Goal: Information Seeking & Learning: Learn about a topic

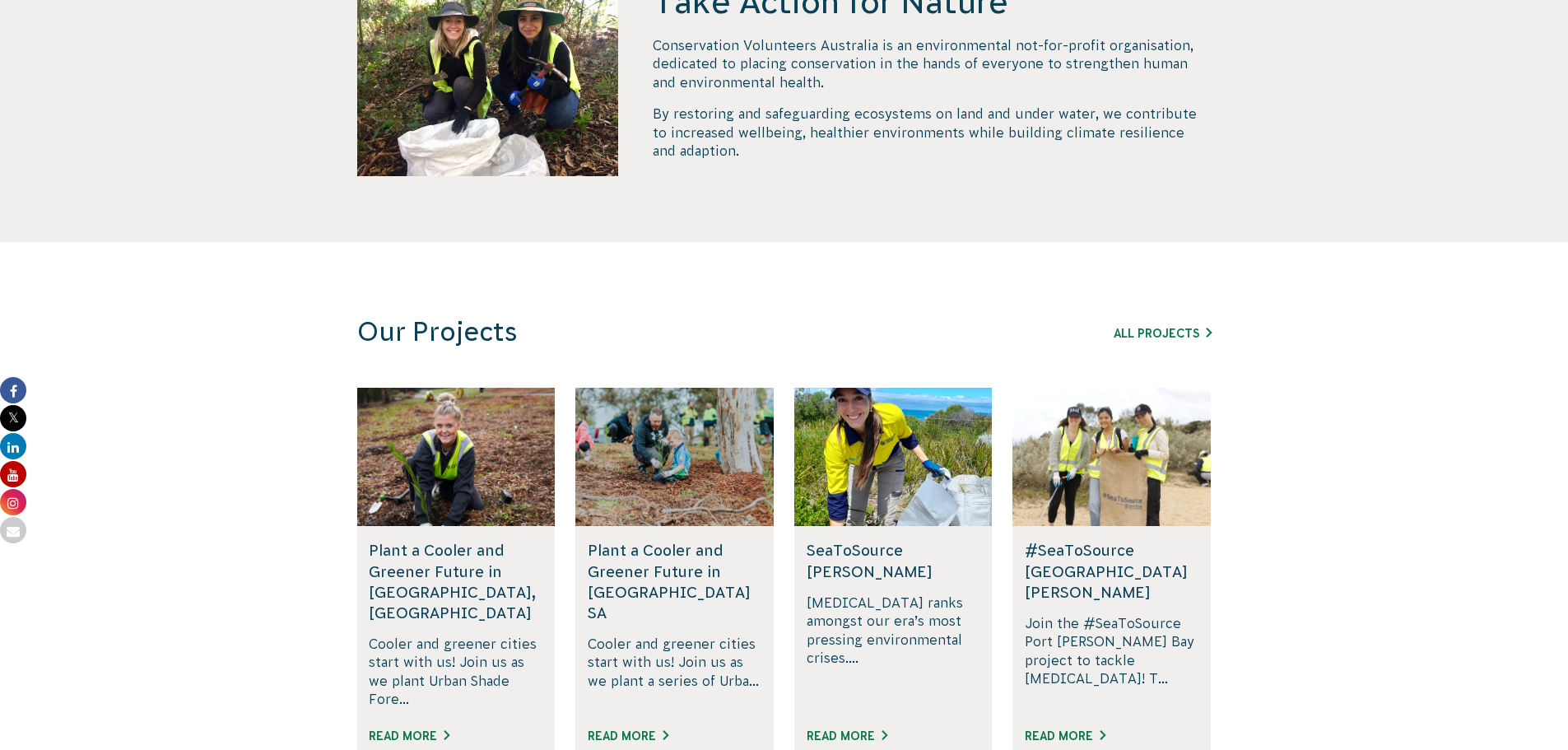
scroll to position [824, 0]
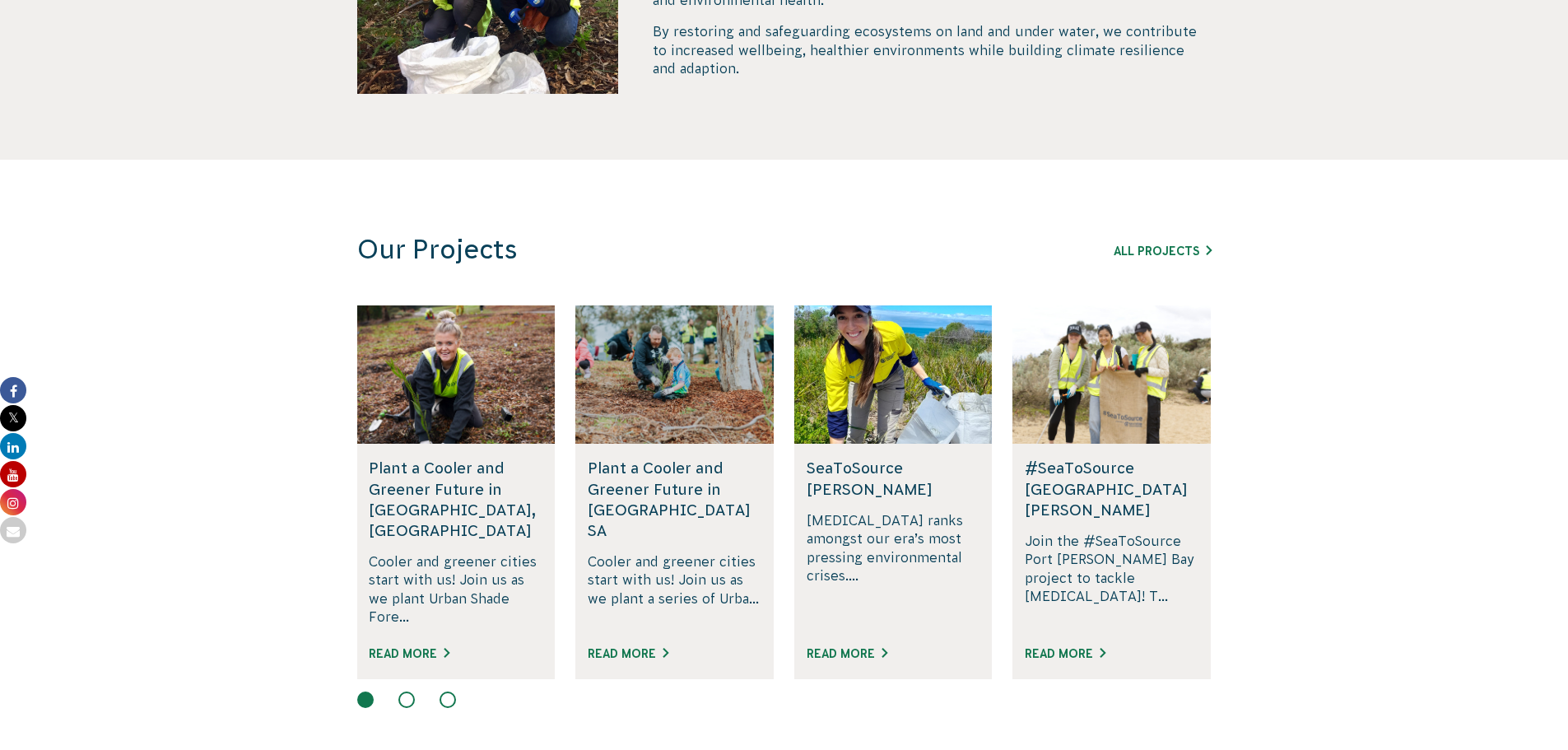
click at [658, 484] on h5 "Plant a Cooler and Greener Future in [GEOGRAPHIC_DATA] SA" at bounding box center [674, 499] width 173 height 83
click at [645, 647] on link "Read More" at bounding box center [628, 654] width 80 height 13
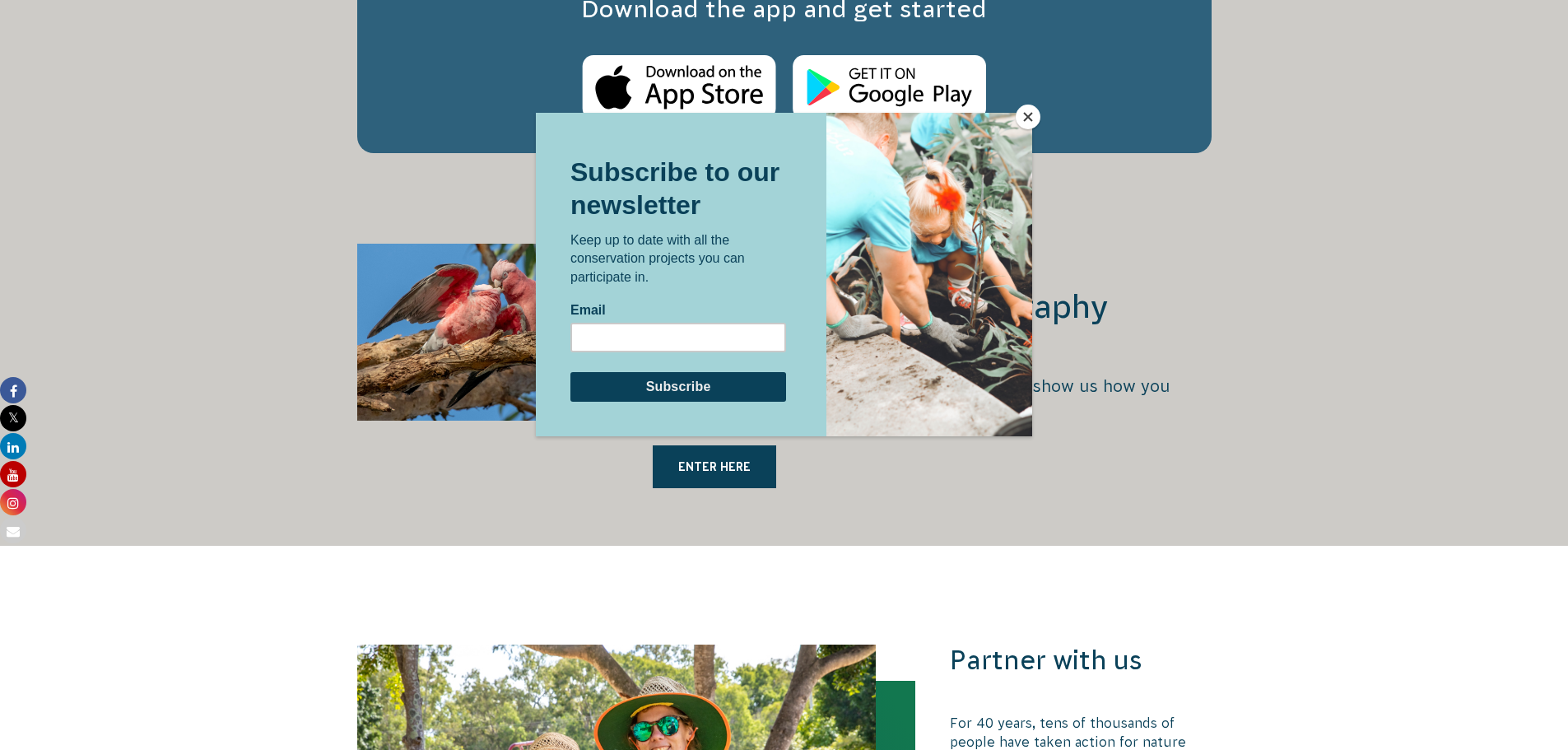
scroll to position [2964, 0]
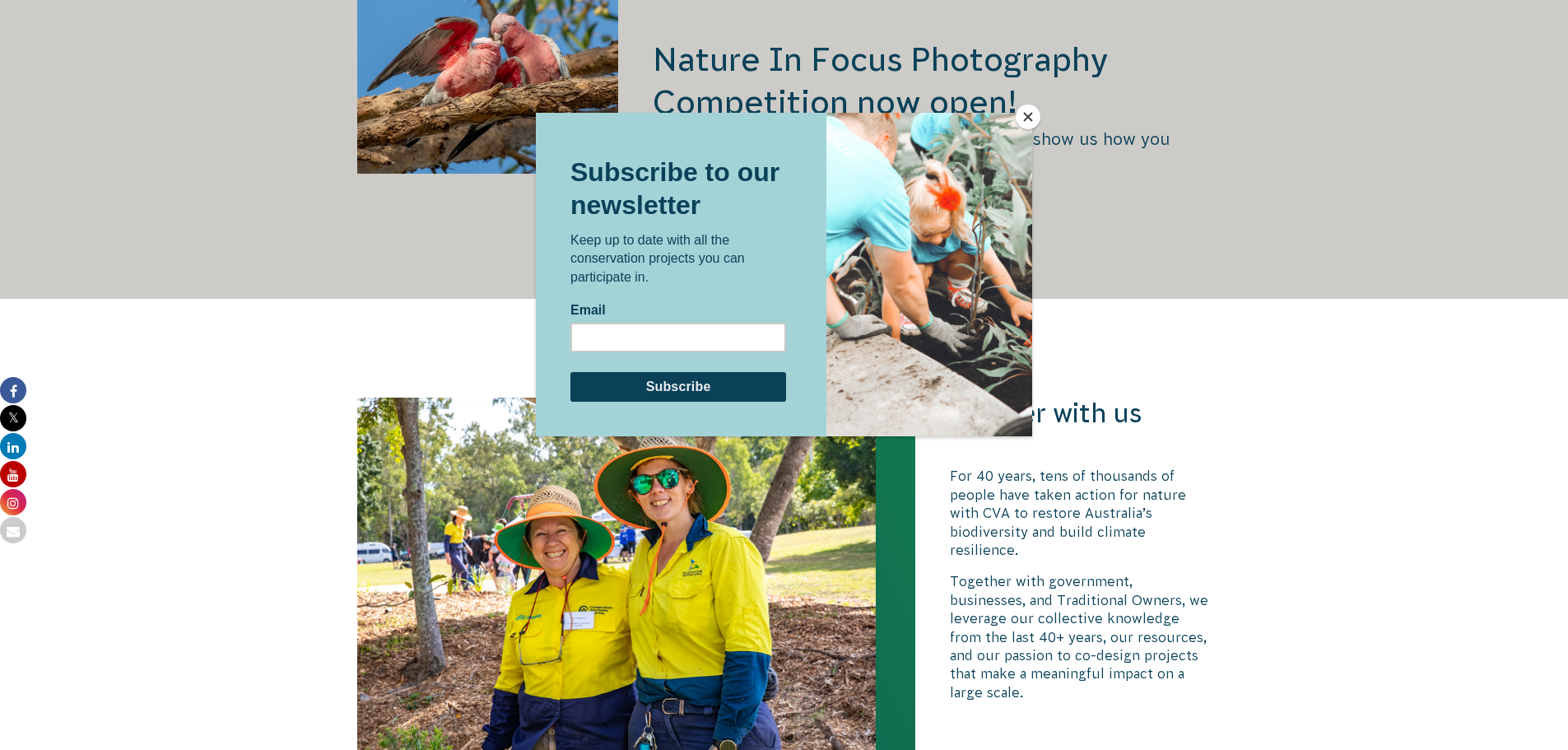
click at [1029, 117] on button "Close" at bounding box center [1028, 117] width 24 height 24
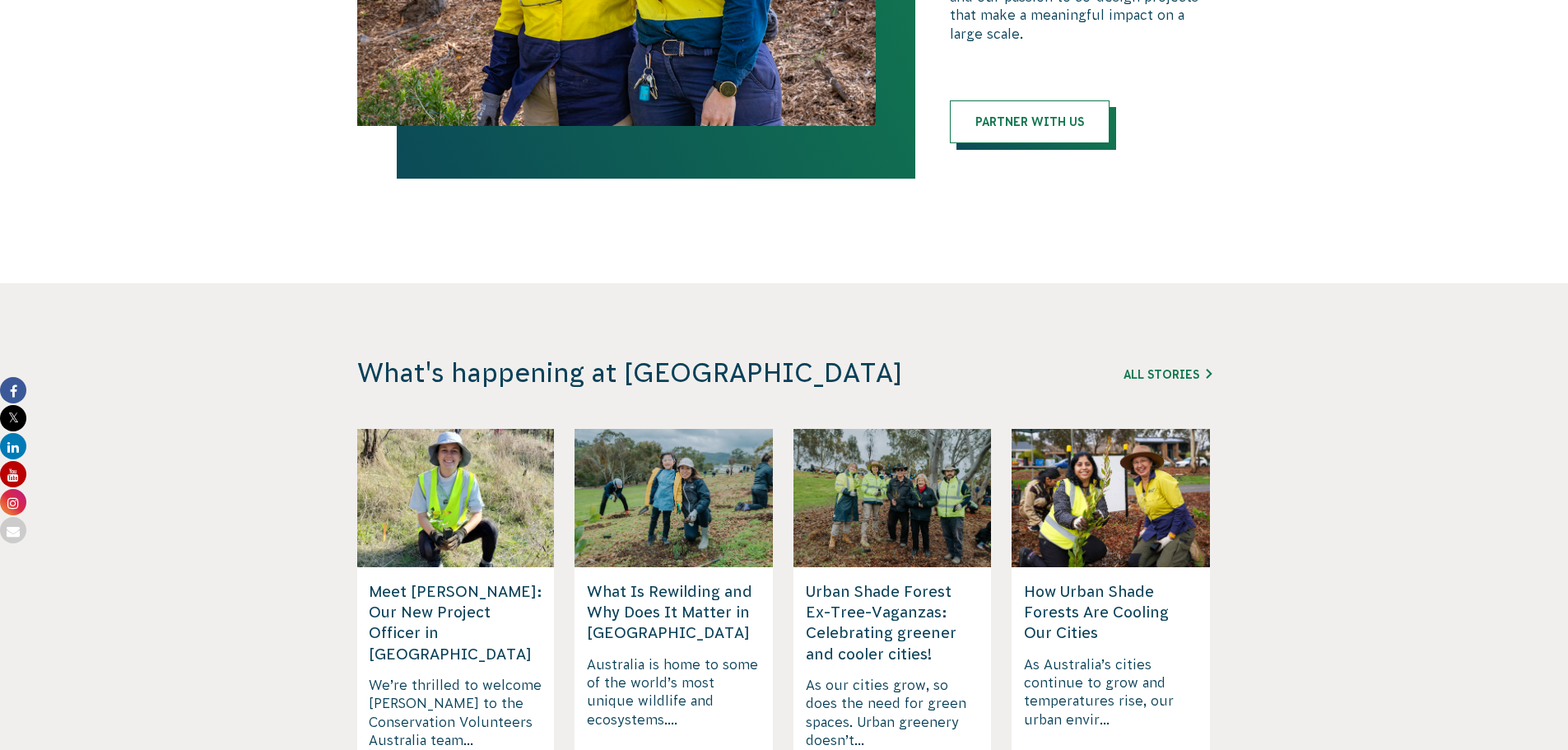
scroll to position [3705, 0]
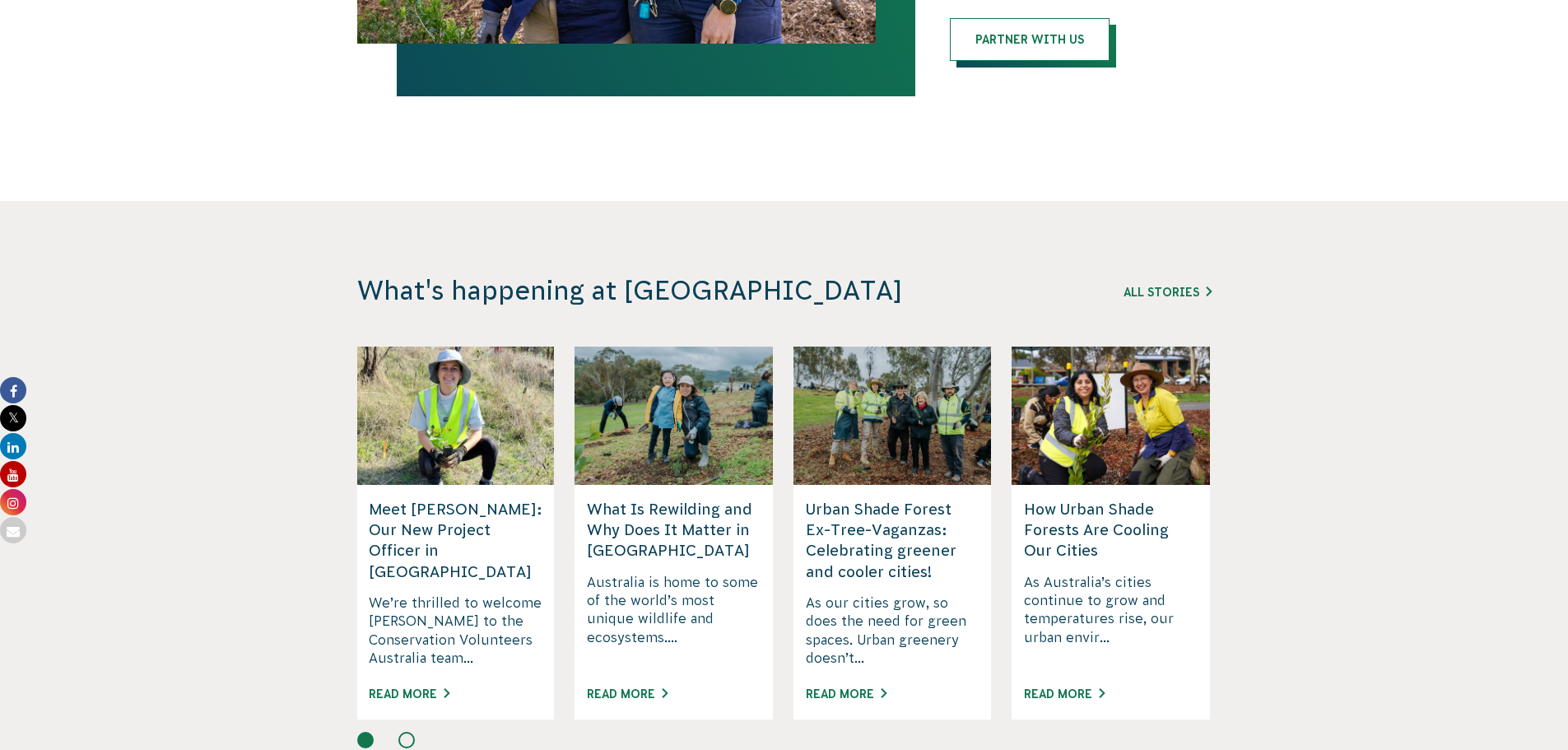
click at [173, 572] on section "What's happening at CVA All Stories Urban Shade Forest Ex-Tree-Vaganzas: Celebr…" at bounding box center [784, 517] width 1568 height 633
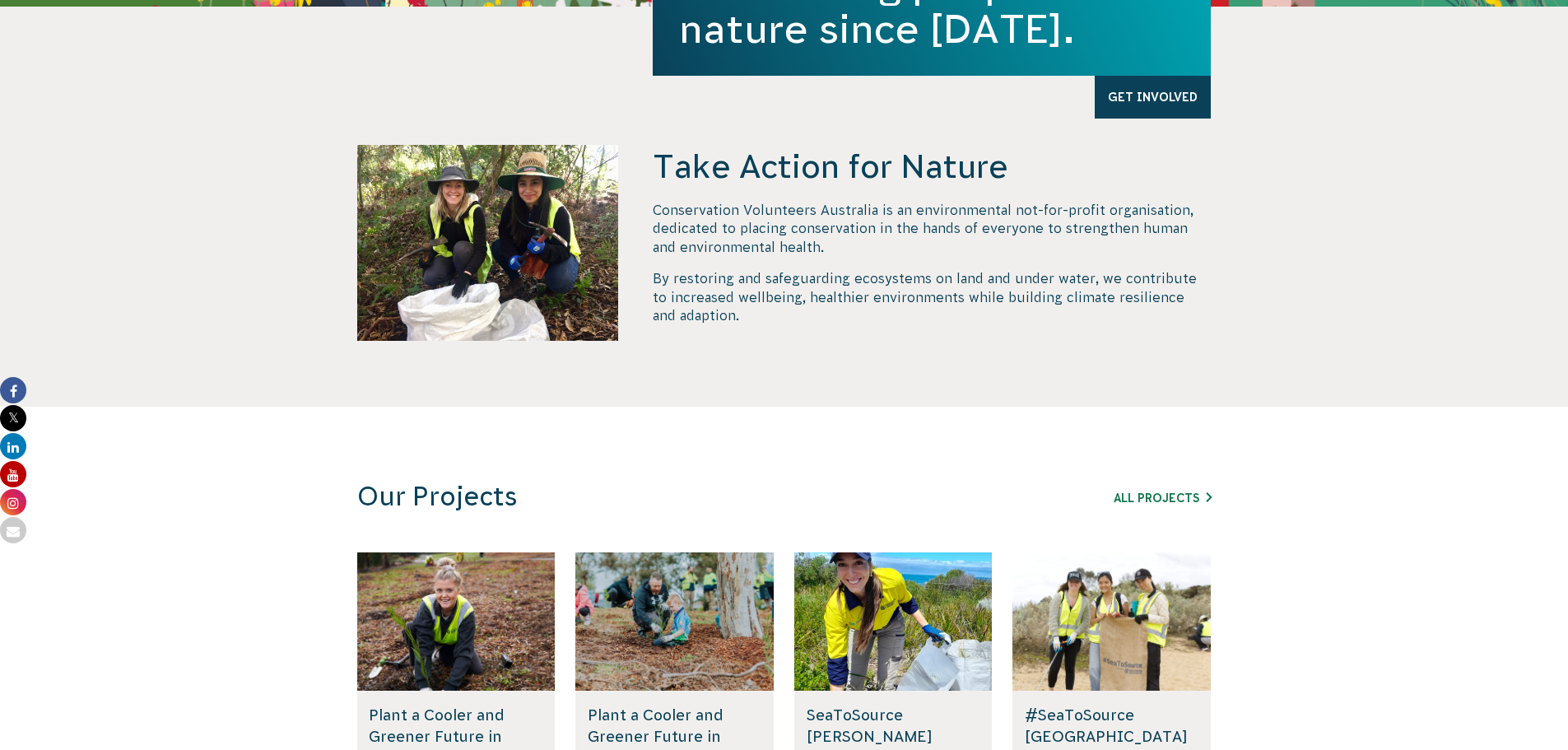
scroll to position [0, 0]
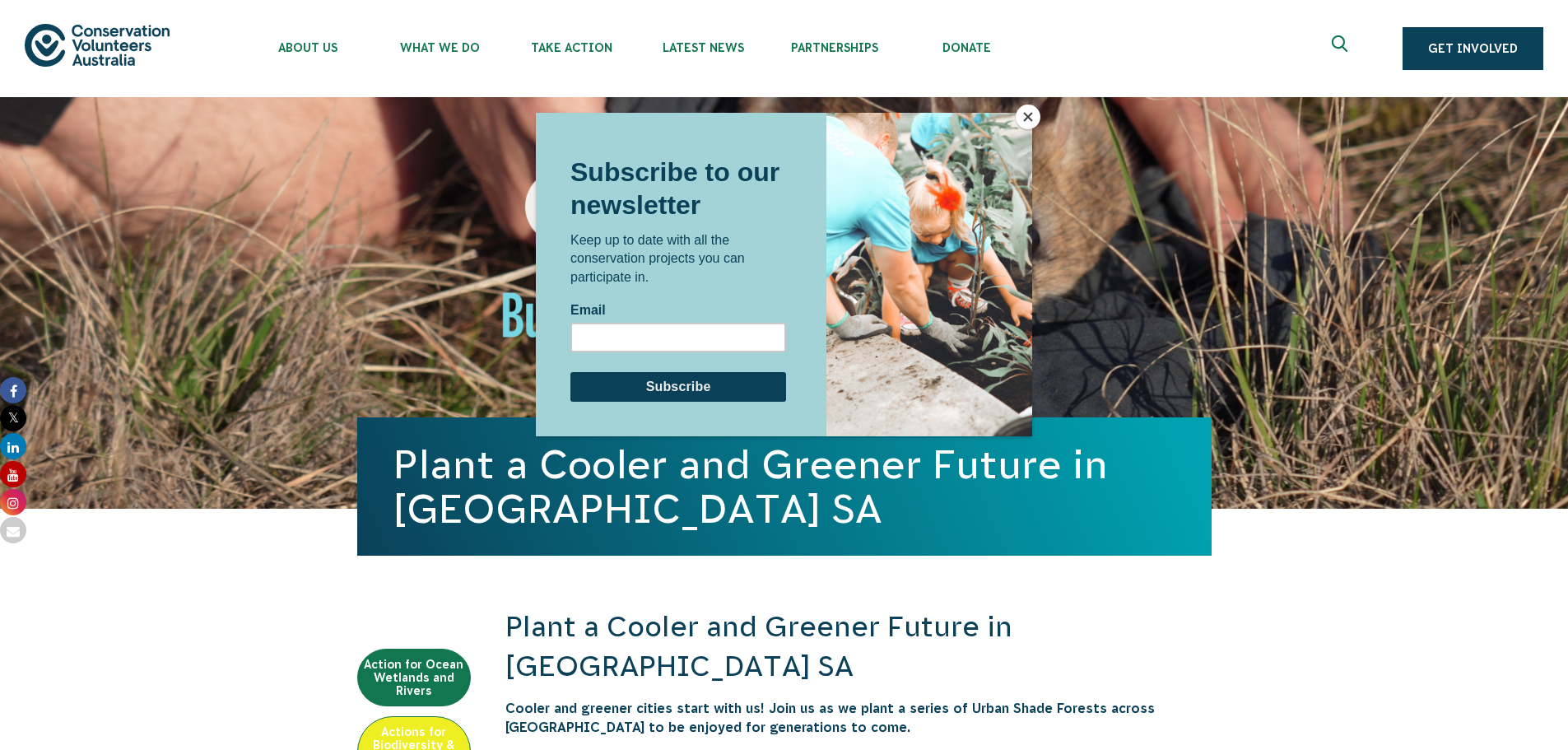
click at [1020, 118] on button "Close" at bounding box center [1028, 117] width 24 height 24
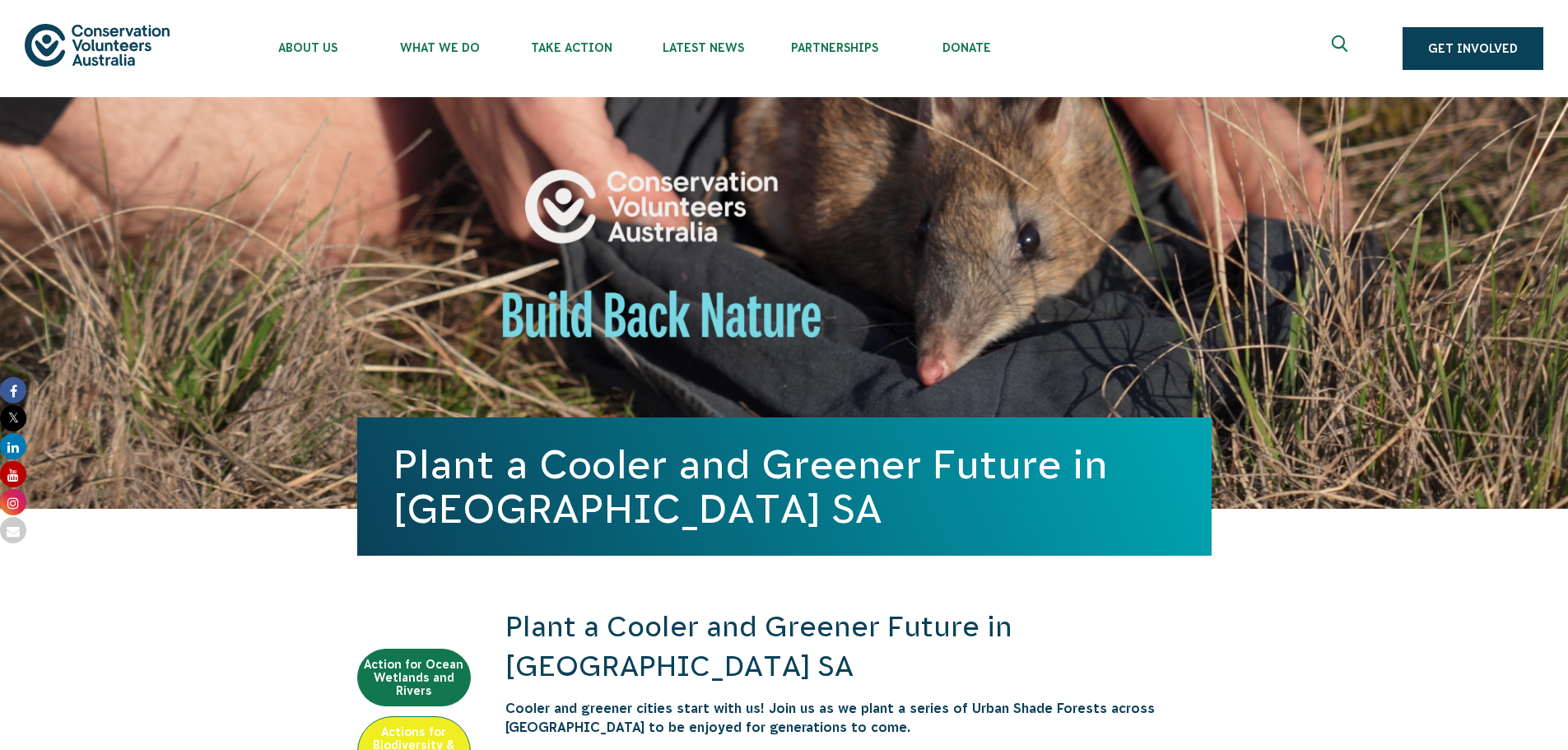
scroll to position [82, 0]
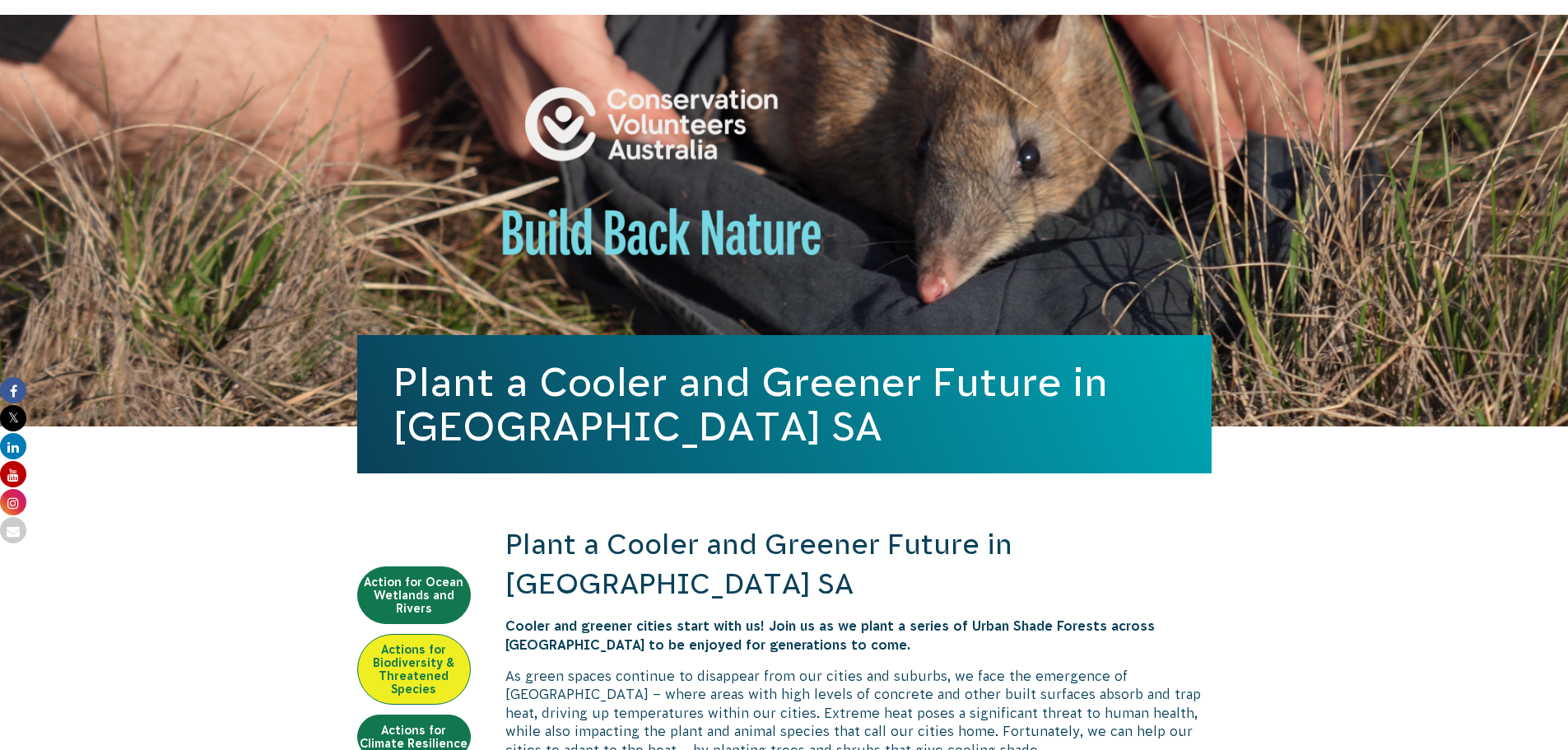
click at [429, 671] on link "Actions for Biodiversity & Threatened Species" at bounding box center [414, 670] width 114 height 71
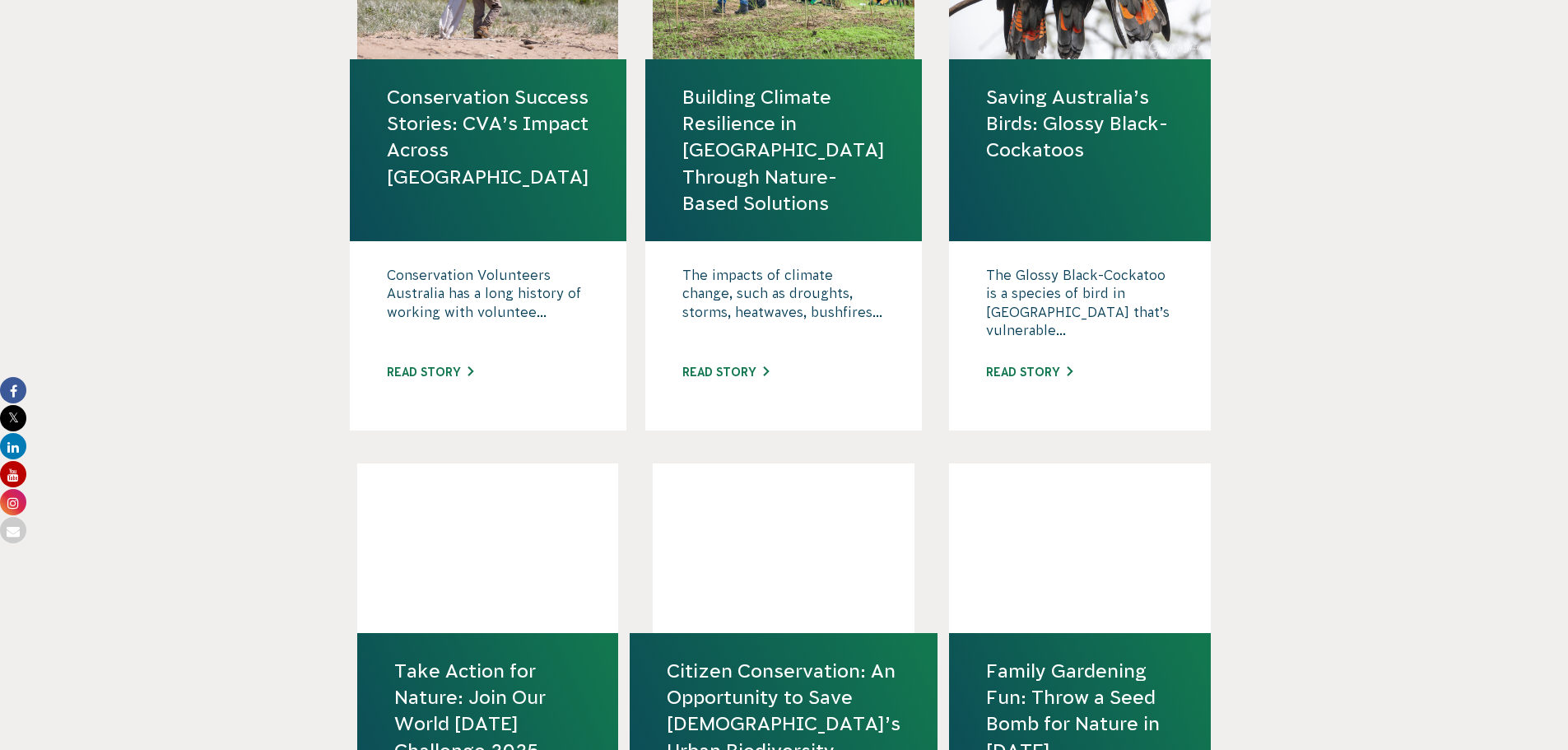
scroll to position [1317, 0]
